Goal: Task Accomplishment & Management: Use online tool/utility

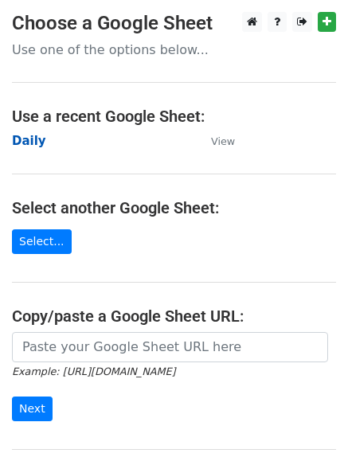
click at [29, 143] on strong "Daily" at bounding box center [29, 141] width 34 height 14
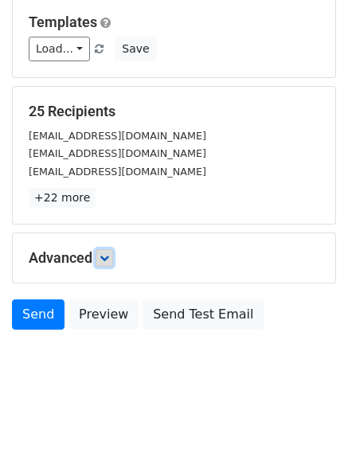
click at [104, 259] on icon at bounding box center [104, 258] width 10 height 10
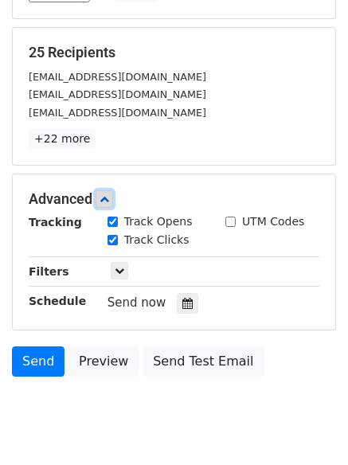
scroll to position [278, 0]
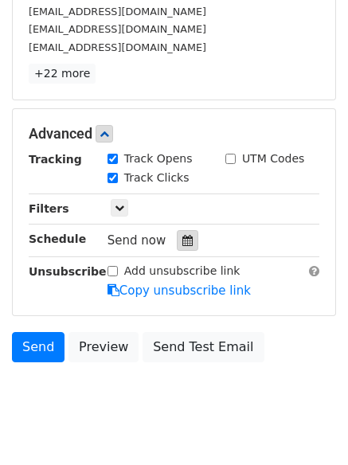
click at [182, 243] on icon at bounding box center [187, 240] width 10 height 11
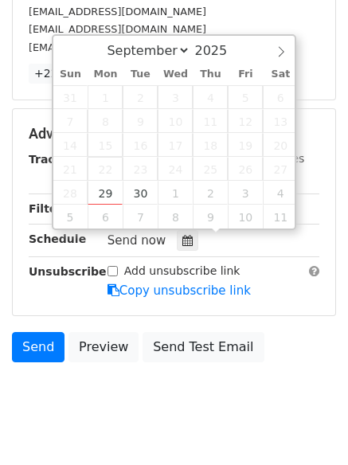
click at [106, 177] on span "22" at bounding box center [105, 169] width 35 height 24
click at [111, 181] on div "31 1 2 3 4 5 6 7 8 9 10 11 12 13 14 15 16 17 18 19 20 21 22 23 24 25 26 27 28 2…" at bounding box center [175, 156] width 245 height 143
type input "2025-09-29 12:00"
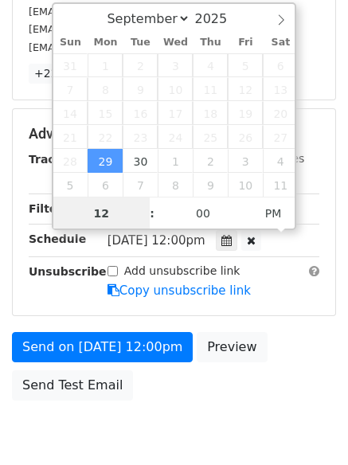
scroll to position [1, 0]
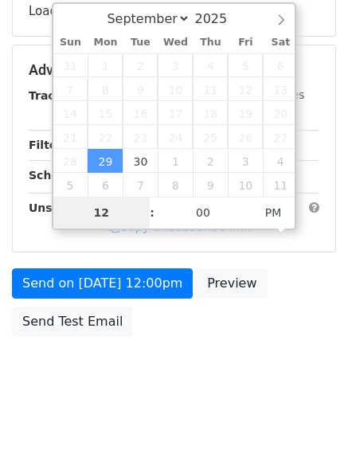
type input "4"
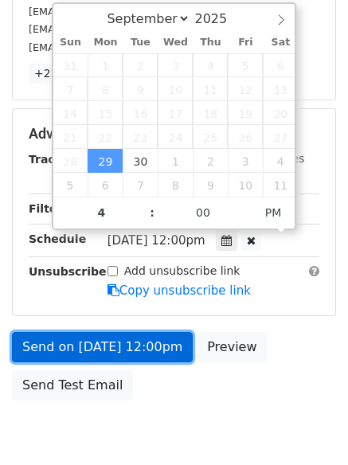
type input "2025-09-29 16:00"
click at [105, 347] on link "Send on Sep 29 at 12:00pm" at bounding box center [102, 347] width 181 height 30
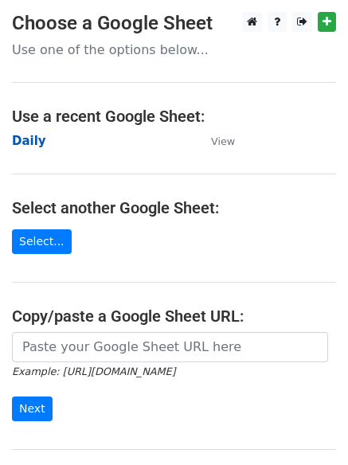
click at [28, 134] on strong "Daily" at bounding box center [29, 141] width 34 height 14
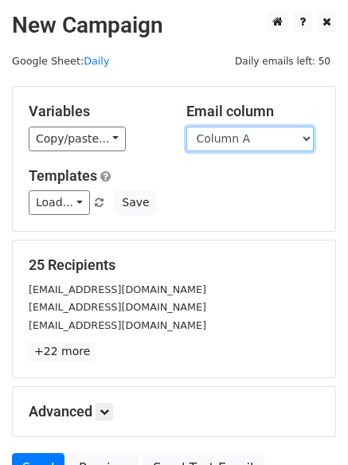
drag, startPoint x: 244, startPoint y: 139, endPoint x: 244, endPoint y: 150, distance: 10.4
click at [244, 139] on select "Column A Column B Column C Column D Column E Column F" at bounding box center [249, 139] width 127 height 25
select select "Column B"
click at [186, 127] on select "Column A Column B Column C Column D Column E Column F" at bounding box center [249, 139] width 127 height 25
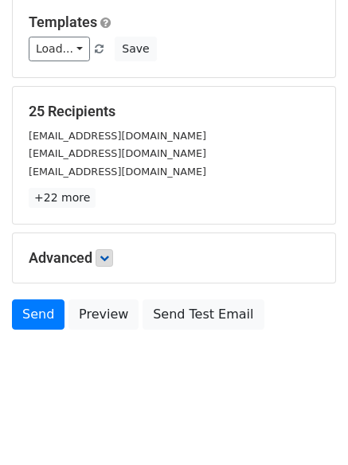
click at [115, 251] on h5 "Advanced" at bounding box center [174, 258] width 290 height 18
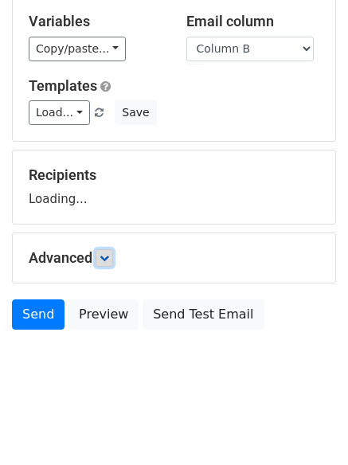
click at [113, 252] on link at bounding box center [105, 258] width 18 height 18
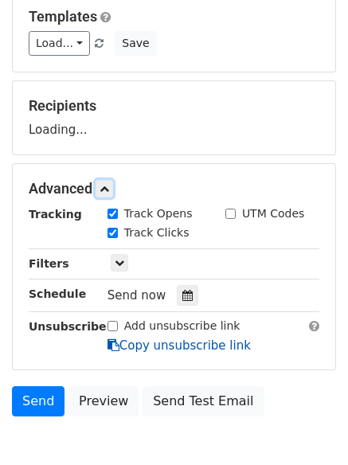
scroll to position [237, 0]
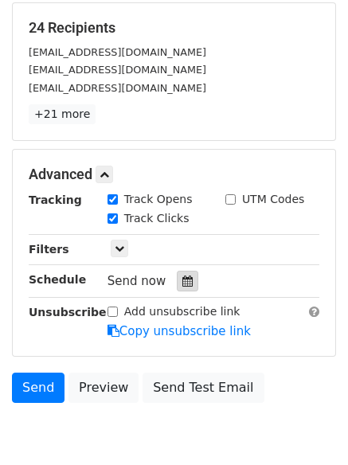
click at [182, 279] on icon at bounding box center [187, 280] width 10 height 11
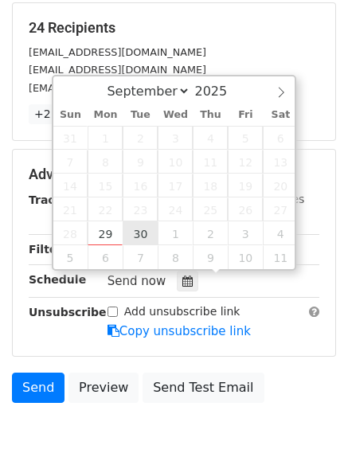
type input "2025-09-30 12:00"
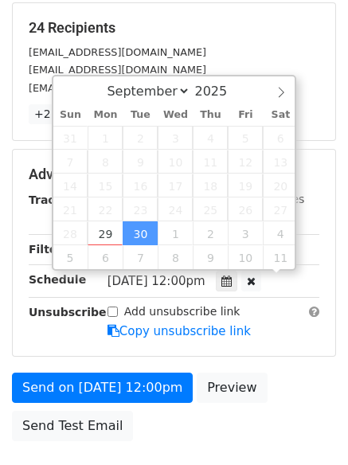
scroll to position [1, 0]
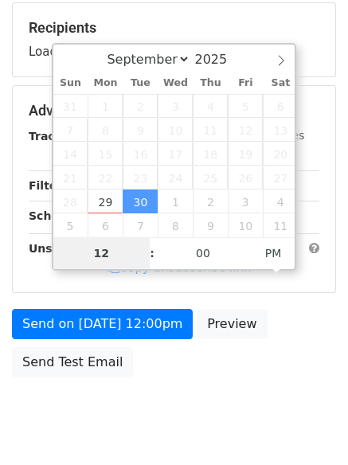
type input "5"
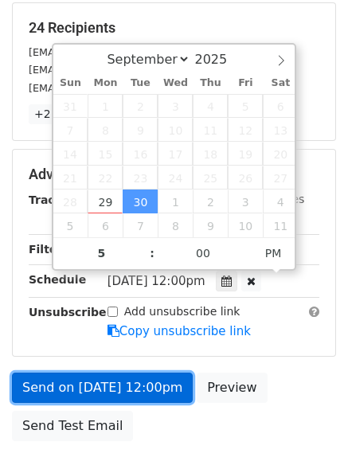
type input "2025-09-30 17:00"
click at [117, 385] on link "Send on Sep 30 at 12:00pm" at bounding box center [102, 387] width 181 height 30
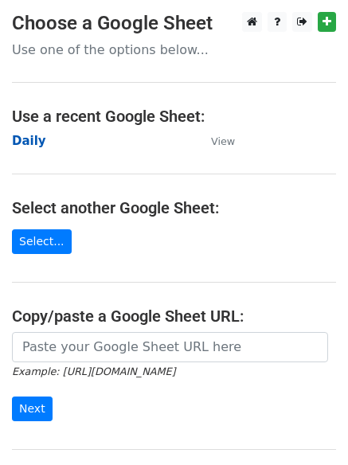
click at [33, 138] on strong "Daily" at bounding box center [29, 141] width 34 height 14
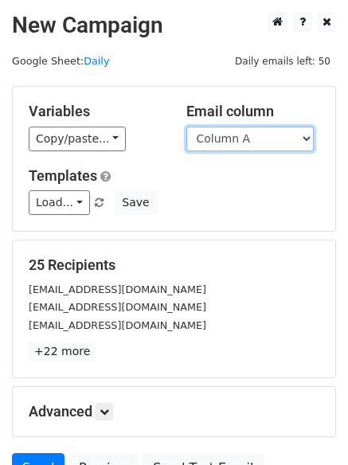
click at [229, 147] on select "Column A Column B Column C Column D Column E Column F" at bounding box center [249, 139] width 127 height 25
select select "Column D"
click at [186, 127] on select "Column A Column B Column C Column D Column E Column F" at bounding box center [249, 139] width 127 height 25
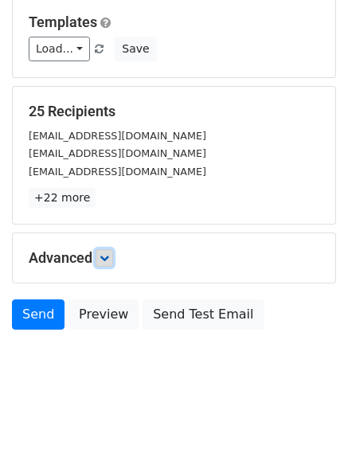
drag, startPoint x: 106, startPoint y: 257, endPoint x: 131, endPoint y: 261, distance: 25.0
click at [107, 259] on icon at bounding box center [104, 258] width 10 height 10
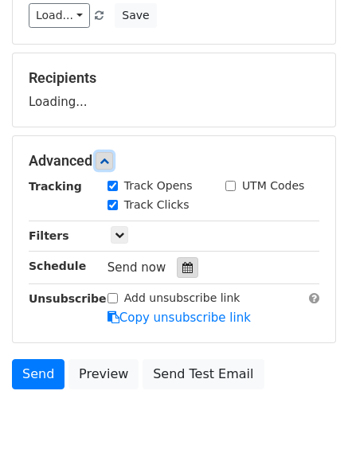
scroll to position [234, 0]
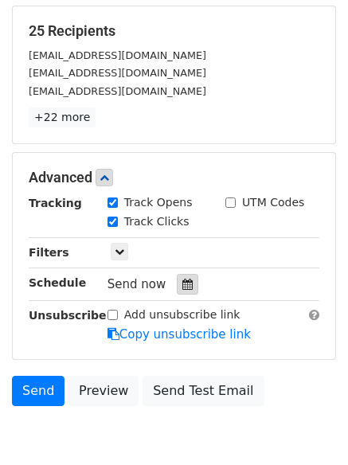
click at [182, 283] on icon at bounding box center [187, 284] width 10 height 11
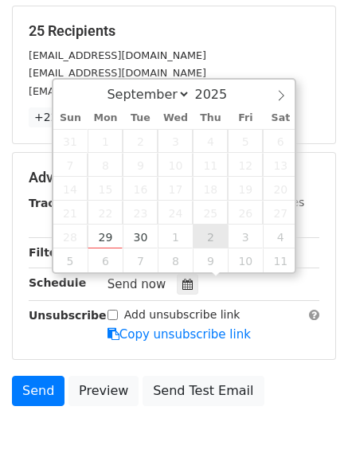
type input "2025-10-02 12:00"
select select "9"
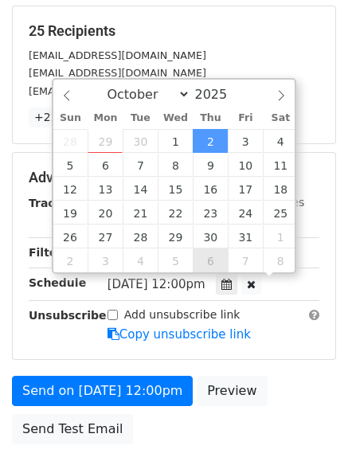
scroll to position [1, 0]
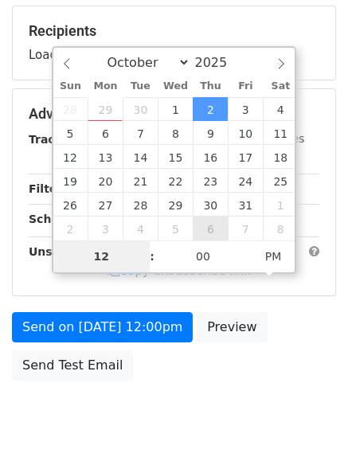
type input "7"
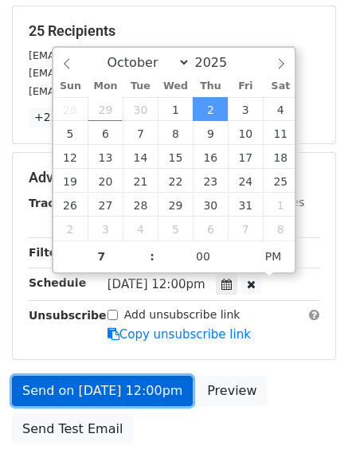
type input "2025-10-02 19:00"
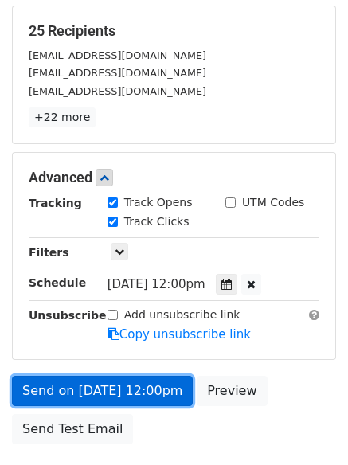
click at [128, 384] on link "Send on Oct 2 at 12:00pm" at bounding box center [102, 391] width 181 height 30
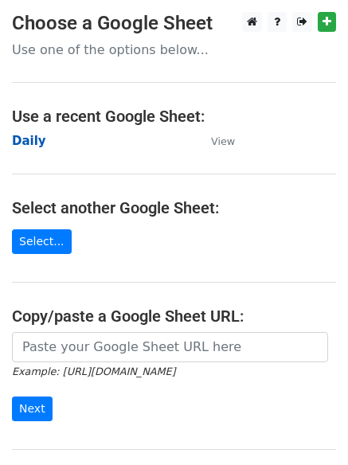
click at [36, 134] on strong "Daily" at bounding box center [29, 141] width 34 height 14
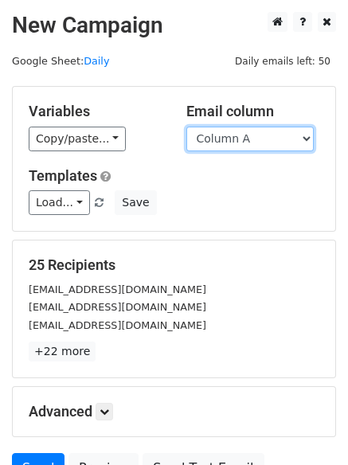
click at [248, 138] on select "Column A Column B Column C Column D Column E Column F" at bounding box center [249, 139] width 127 height 25
select select "Column E"
click at [186, 127] on select "Column A Column B Column C Column D Column E Column F" at bounding box center [249, 139] width 127 height 25
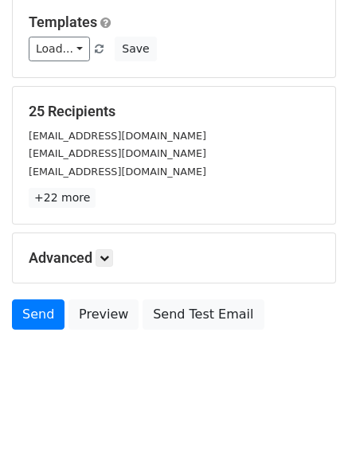
click at [118, 254] on h5 "Advanced" at bounding box center [174, 258] width 290 height 18
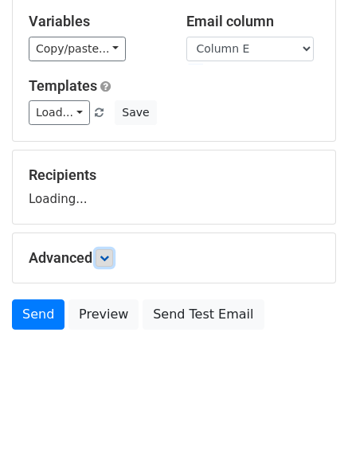
click at [113, 255] on link at bounding box center [105, 258] width 18 height 18
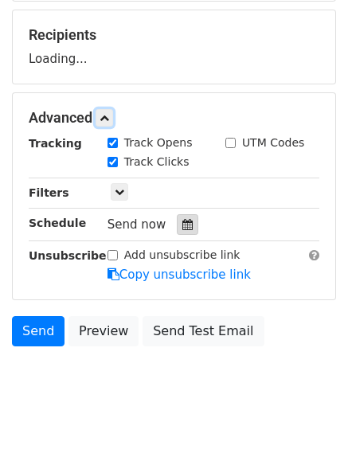
scroll to position [244, 0]
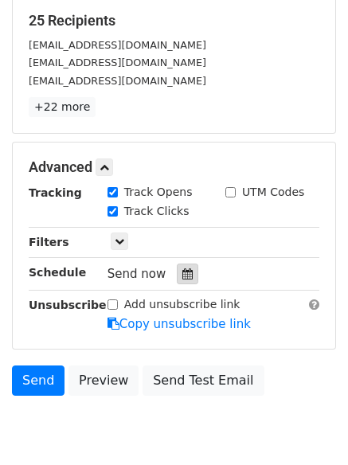
click at [182, 272] on icon at bounding box center [187, 273] width 10 height 11
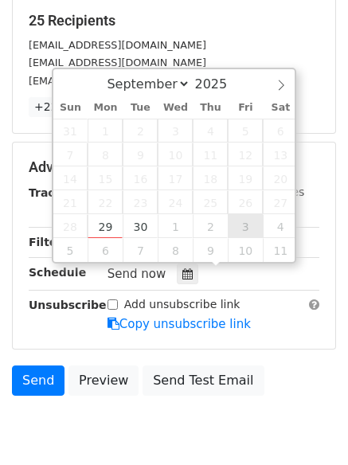
type input "2025-10-03 12:00"
select select "9"
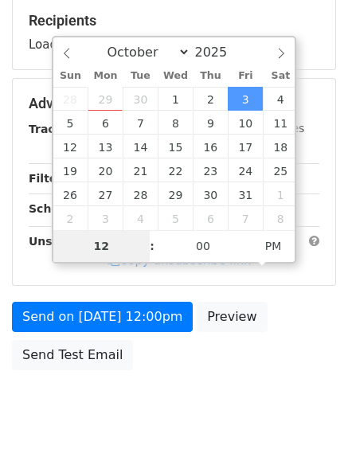
type input "8"
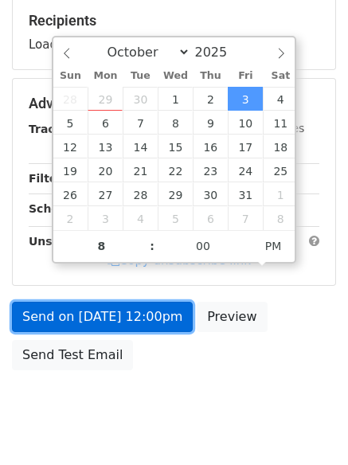
type input "2025-10-03 20:00"
click at [73, 317] on link "Send on Oct 3 at 12:00pm" at bounding box center [102, 317] width 181 height 30
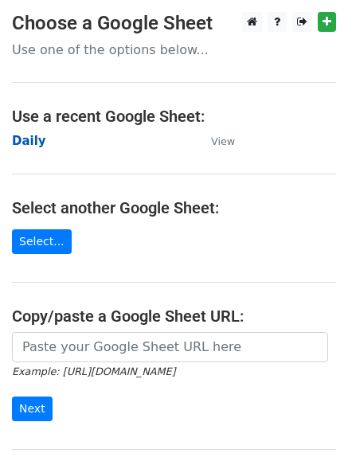
click at [29, 142] on strong "Daily" at bounding box center [29, 141] width 34 height 14
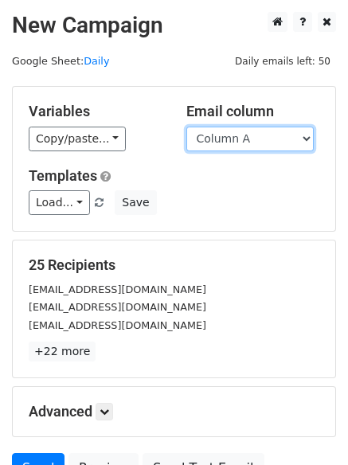
click at [213, 146] on select "Column A Column B Column C Column D Column E Column F" at bounding box center [249, 139] width 127 height 25
select select "Column F"
click at [186, 127] on select "Column A Column B Column C Column D Column E Column F" at bounding box center [249, 139] width 127 height 25
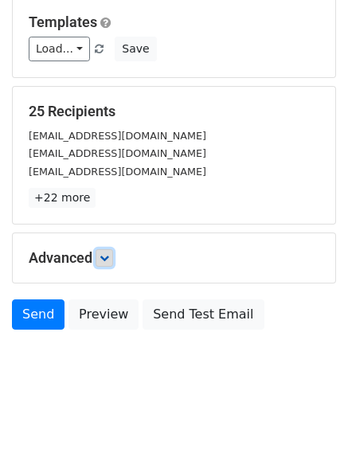
click at [109, 257] on icon at bounding box center [104, 258] width 10 height 10
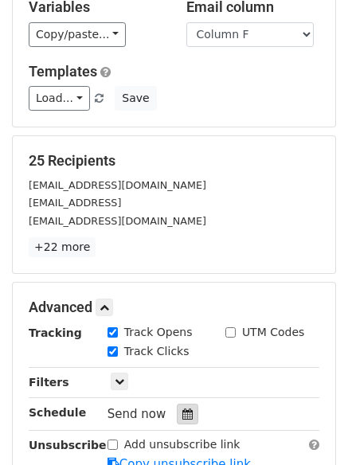
click at [185, 415] on icon at bounding box center [187, 413] width 10 height 11
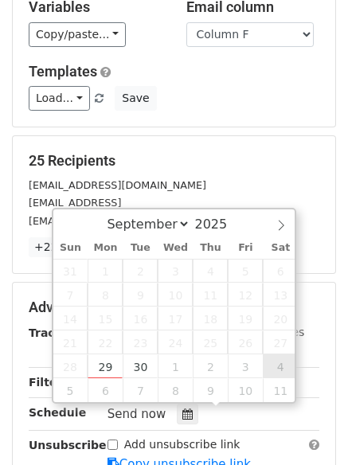
type input "[DATE] 12:00"
select select "9"
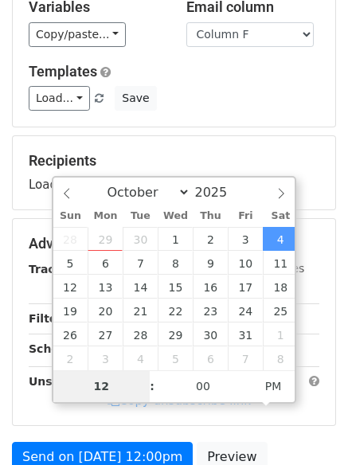
type input "9"
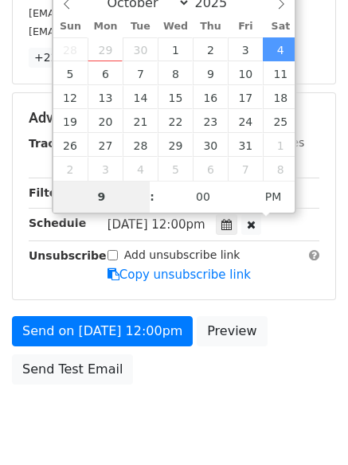
scroll to position [348, 0]
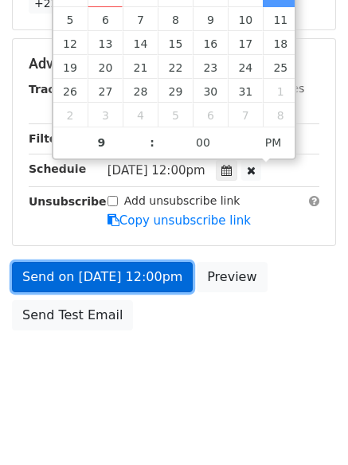
type input "[DATE] 21:00"
click at [99, 275] on link "Send on [DATE] 12:00pm" at bounding box center [102, 277] width 181 height 30
